Goal: Transaction & Acquisition: Purchase product/service

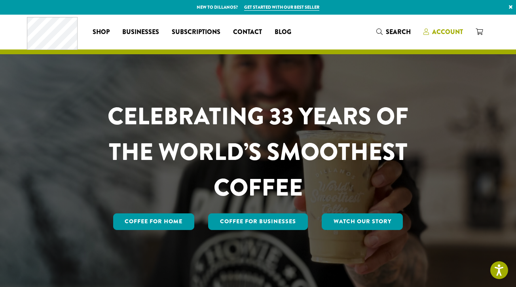
click at [444, 31] on span "Account" at bounding box center [447, 31] width 31 height 9
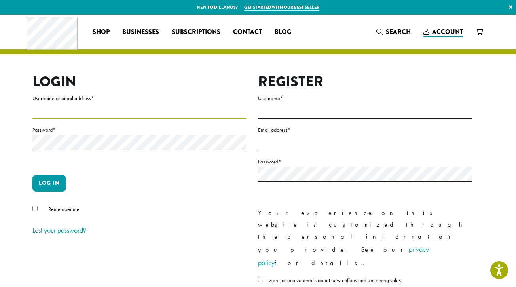
type input "**********"
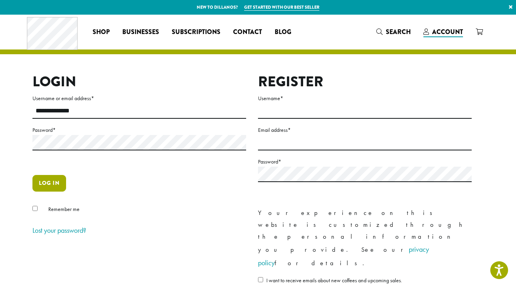
click at [45, 185] on button "Log in" at bounding box center [49, 183] width 34 height 17
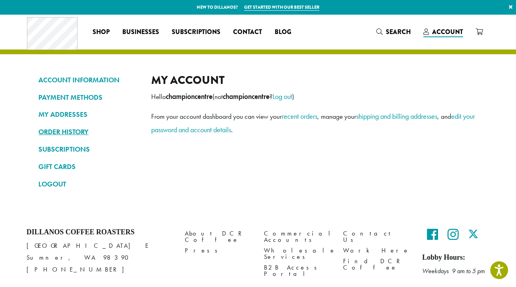
click at [68, 134] on link "ORDER HISTORY" at bounding box center [88, 131] width 101 height 13
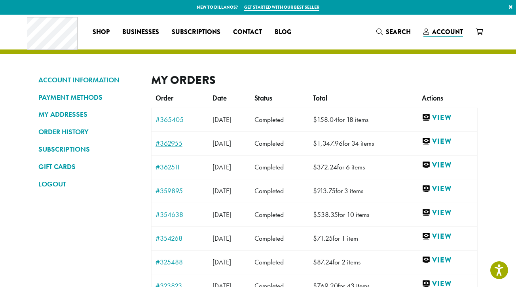
click at [168, 142] on link "#362955" at bounding box center [179, 143] width 49 height 7
click at [166, 165] on link "#362511" at bounding box center [179, 166] width 49 height 7
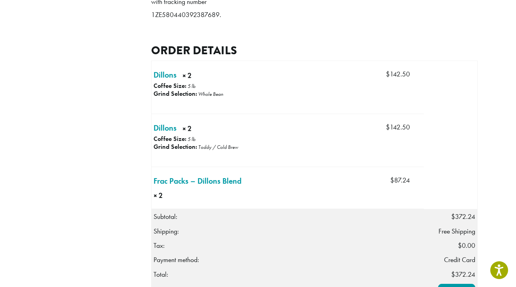
scroll to position [202, 0]
click at [195, 186] on link "Frac Packs – Dillons Blend × 2" at bounding box center [197, 180] width 88 height 12
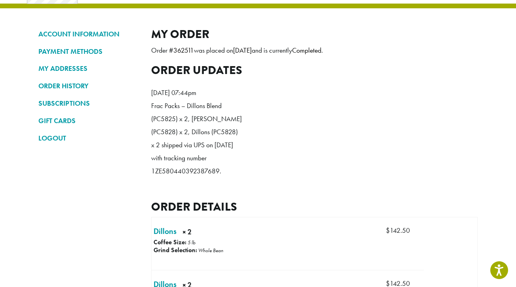
scroll to position [0, 0]
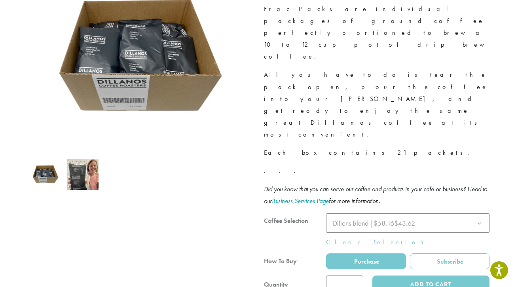
scroll to position [133, 0]
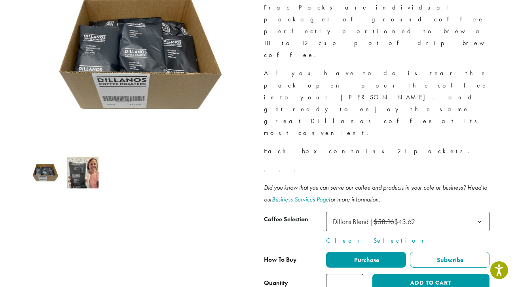
click at [415, 217] on span "Dillons Blend | $58.16 $43.62" at bounding box center [373, 221] width 82 height 9
click at [351, 274] on input "*" at bounding box center [344, 283] width 37 height 18
type input "*"
click at [358, 274] on input "*" at bounding box center [344, 283] width 37 height 18
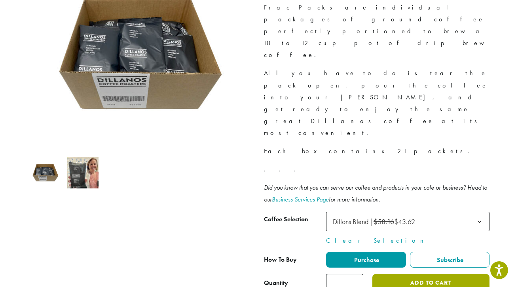
click at [434, 274] on button "Add to cart" at bounding box center [430, 283] width 117 height 18
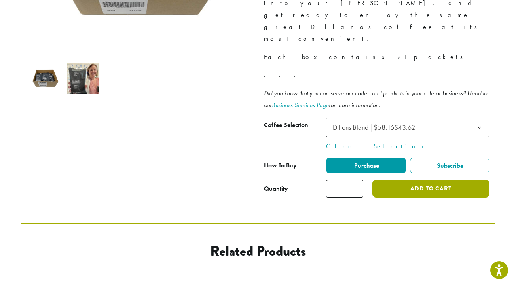
scroll to position [231, 0]
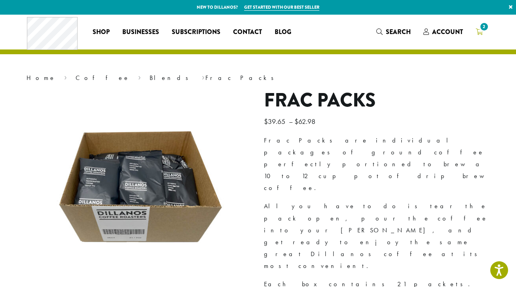
click at [480, 30] on span "2" at bounding box center [483, 26] width 11 height 11
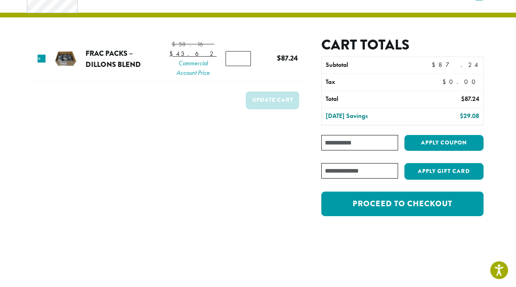
scroll to position [37, 0]
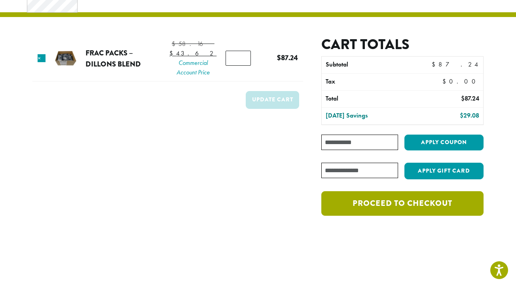
click at [390, 203] on link "Proceed to checkout" at bounding box center [402, 203] width 162 height 25
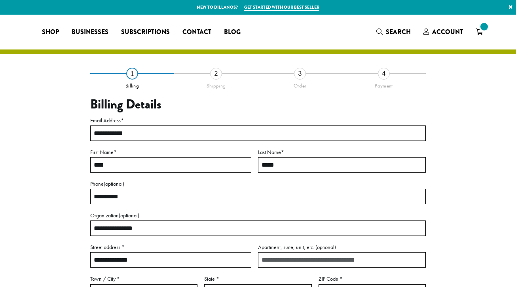
select select "**"
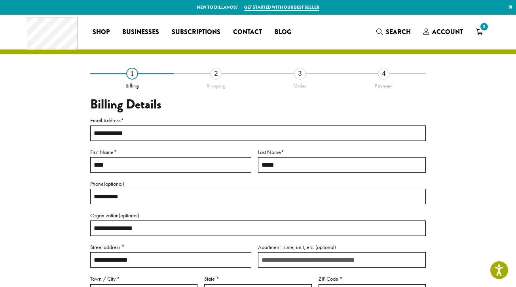
drag, startPoint x: 112, startPoint y: 170, endPoint x: 164, endPoint y: 175, distance: 52.1
click at [164, 175] on p "First Name * ****" at bounding box center [170, 163] width 161 height 32
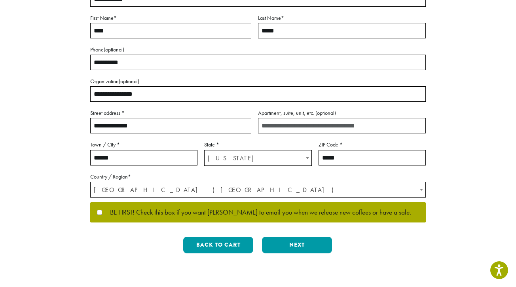
scroll to position [134, 0]
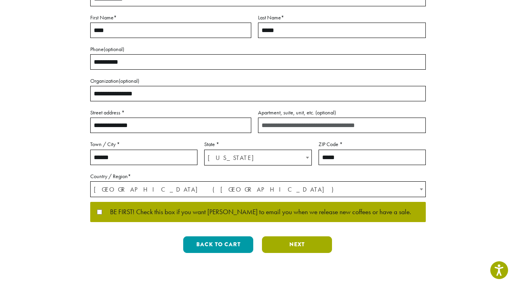
click at [291, 247] on button "Next" at bounding box center [297, 244] width 70 height 17
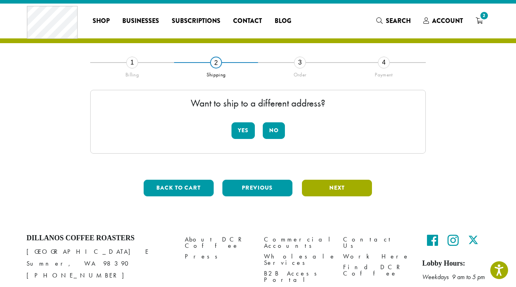
scroll to position [0, 0]
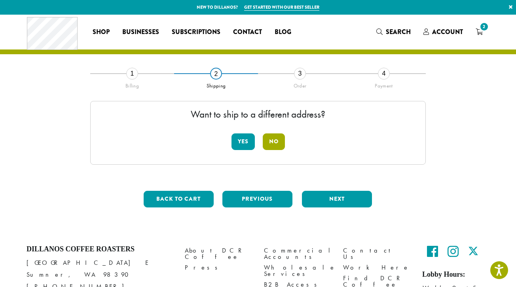
click at [269, 143] on button "No" at bounding box center [274, 141] width 22 height 17
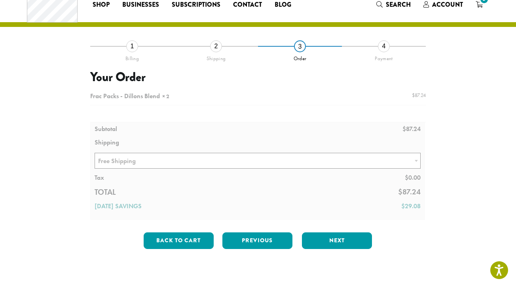
scroll to position [29, 0]
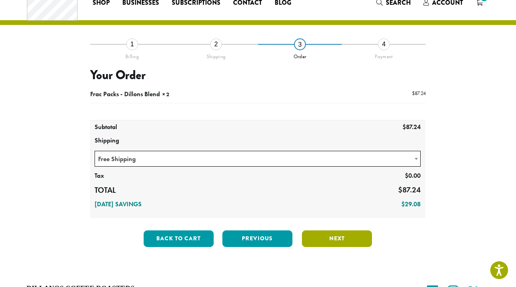
click at [334, 237] on button "Next" at bounding box center [337, 238] width 70 height 17
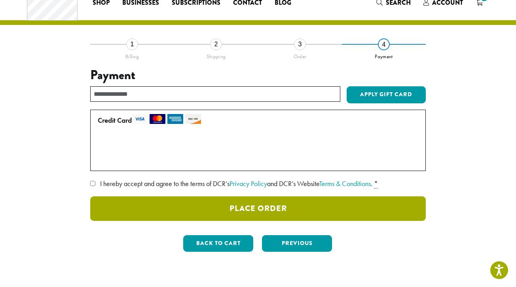
click at [288, 218] on button "Place Order" at bounding box center [257, 208] width 335 height 25
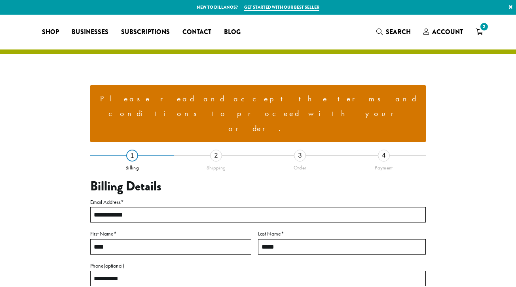
select select "**"
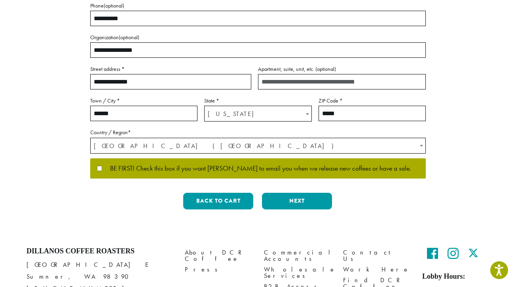
scroll to position [260, 0]
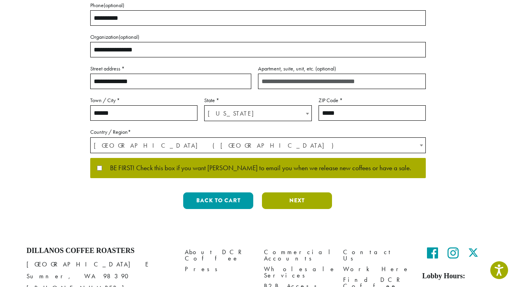
click at [290, 192] on button "Next" at bounding box center [297, 200] width 70 height 17
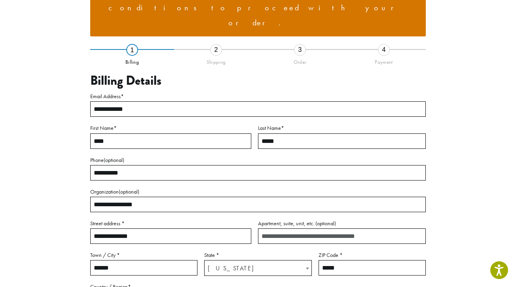
scroll to position [97, 0]
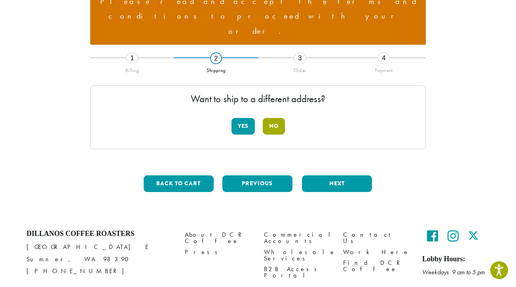
click at [274, 118] on button "No" at bounding box center [274, 126] width 22 height 17
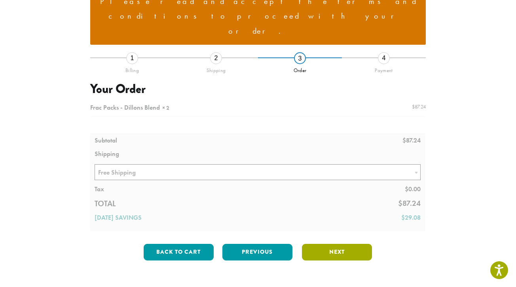
click at [331, 244] on button "Next" at bounding box center [337, 252] width 70 height 17
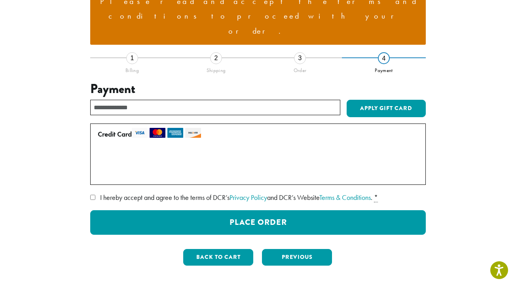
click at [93, 191] on label "I hereby accept and agree to the terms of DCR’s Privacy Policy and DCR’s Websit…" at bounding box center [257, 197] width 335 height 13
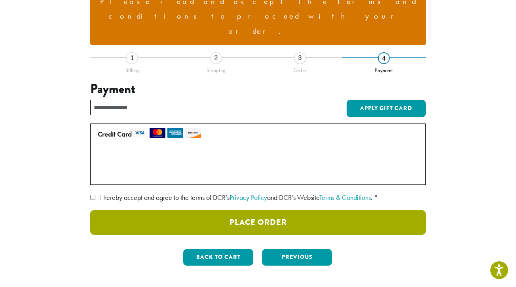
click at [270, 210] on button "Place Order" at bounding box center [257, 222] width 335 height 25
